Goal: Information Seeking & Learning: Understand process/instructions

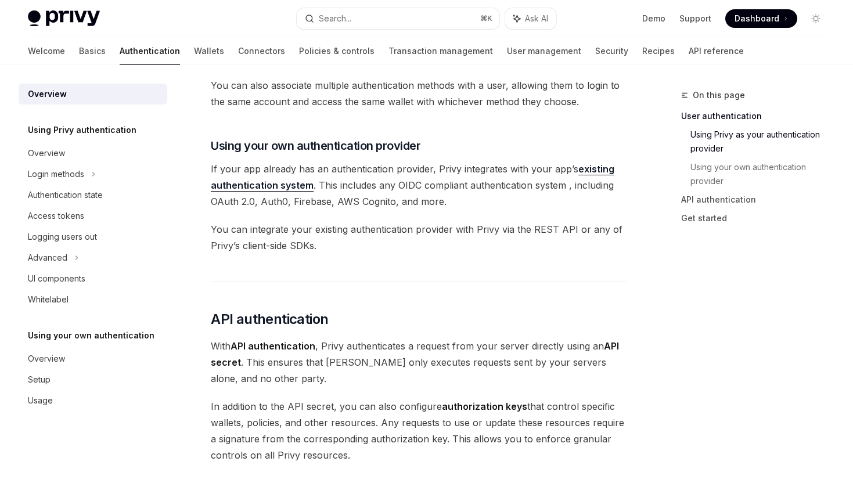
scroll to position [717, 0]
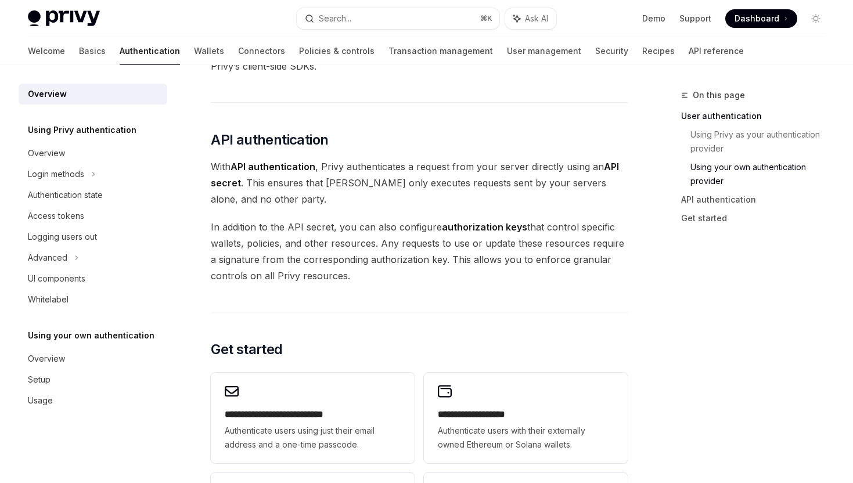
click at [403, 181] on span "With API authentication , Privy authenticates a request from your server direct…" at bounding box center [419, 183] width 417 height 49
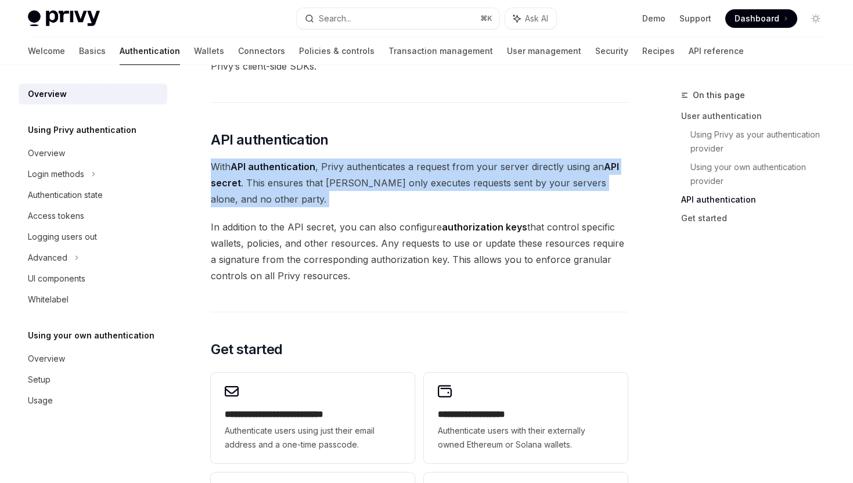
scroll to position [974, 0]
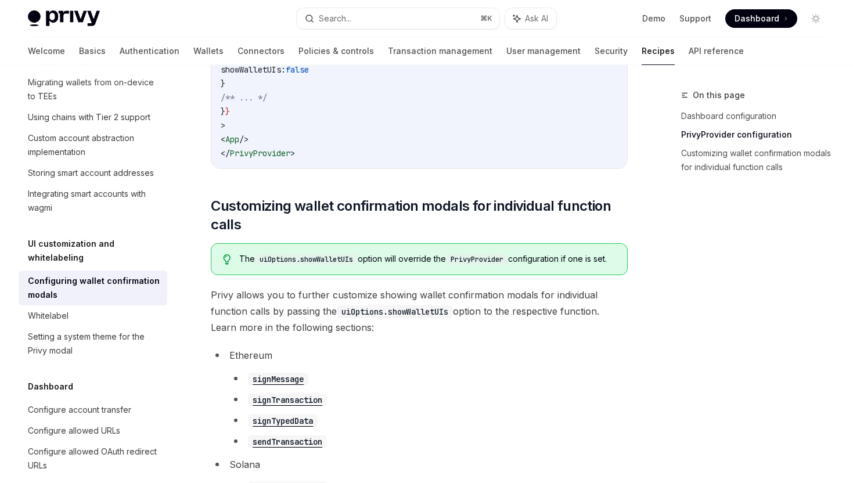
scroll to position [707, 0]
